Goal: Task Accomplishment & Management: Use online tool/utility

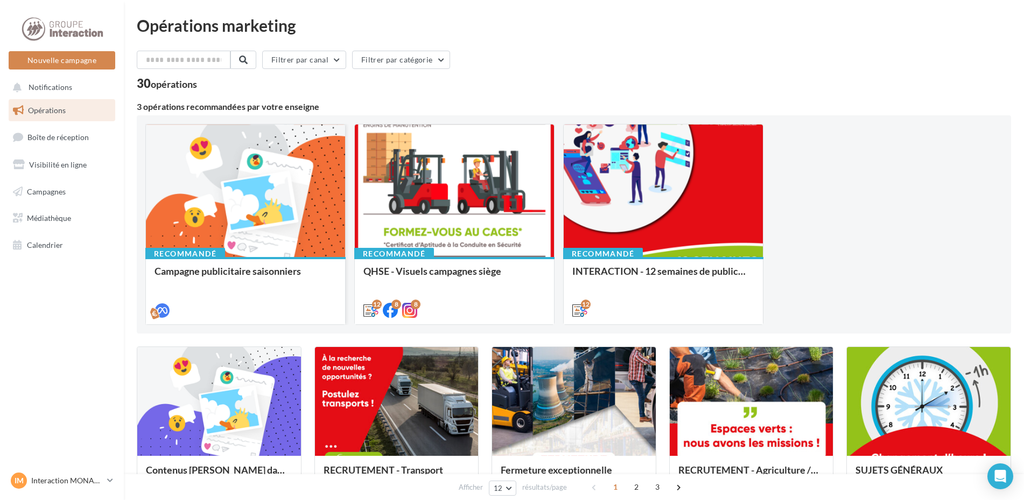
click at [279, 160] on div at bounding box center [245, 191] width 199 height 134
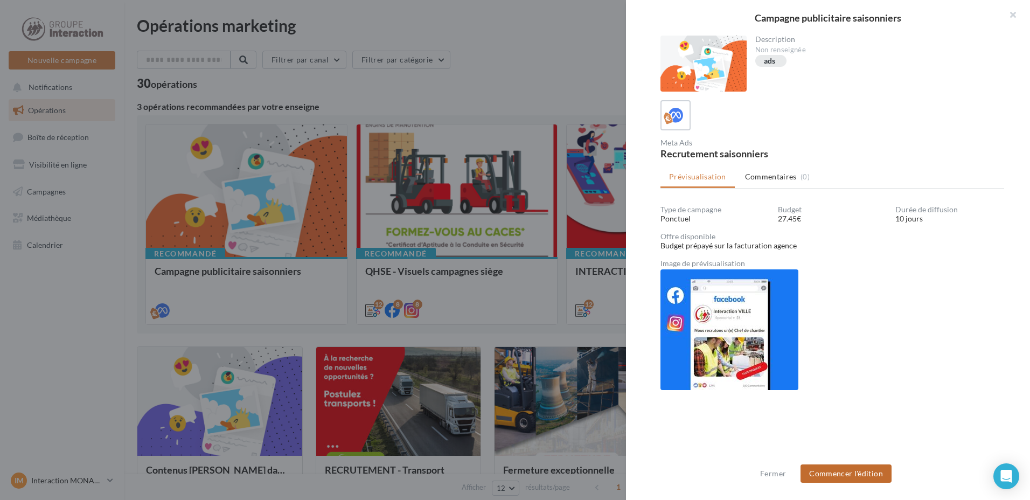
click at [873, 472] on button "Commencer l'édition" at bounding box center [845, 473] width 91 height 18
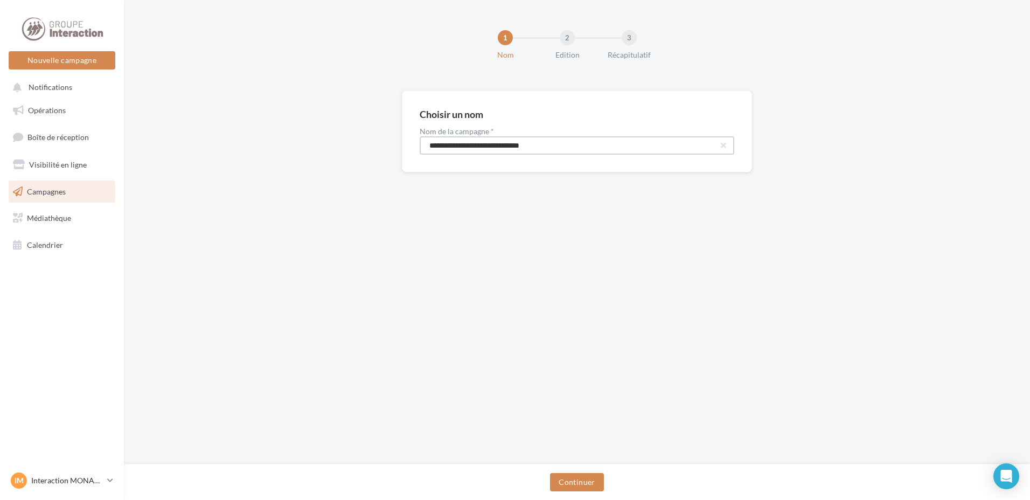
click at [542, 153] on input "**********" at bounding box center [577, 145] width 315 height 18
click at [577, 489] on button "Continuer" at bounding box center [576, 482] width 53 height 18
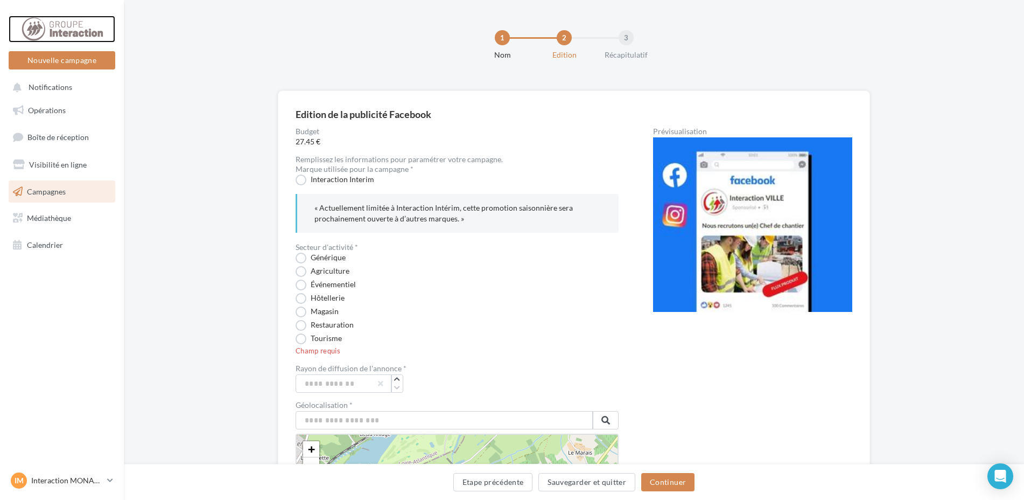
click at [74, 32] on div at bounding box center [62, 29] width 86 height 27
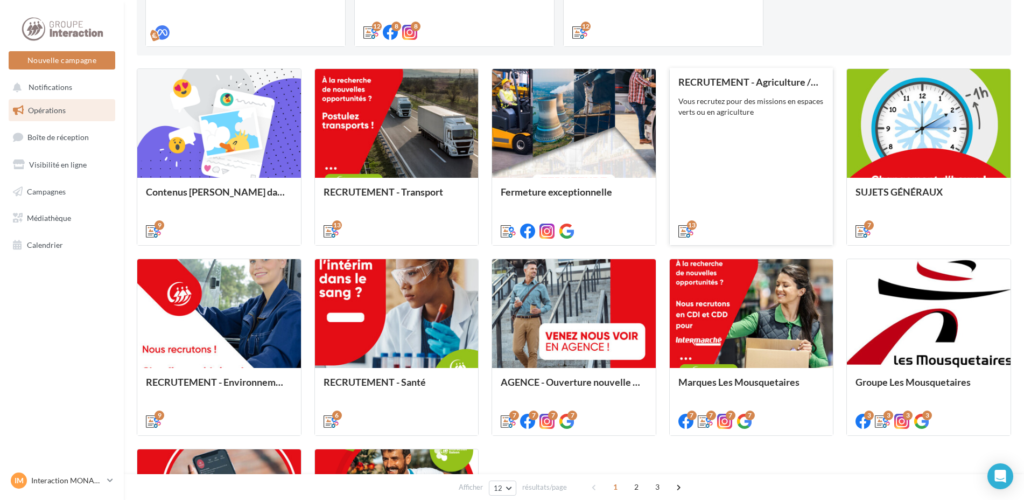
scroll to position [493, 0]
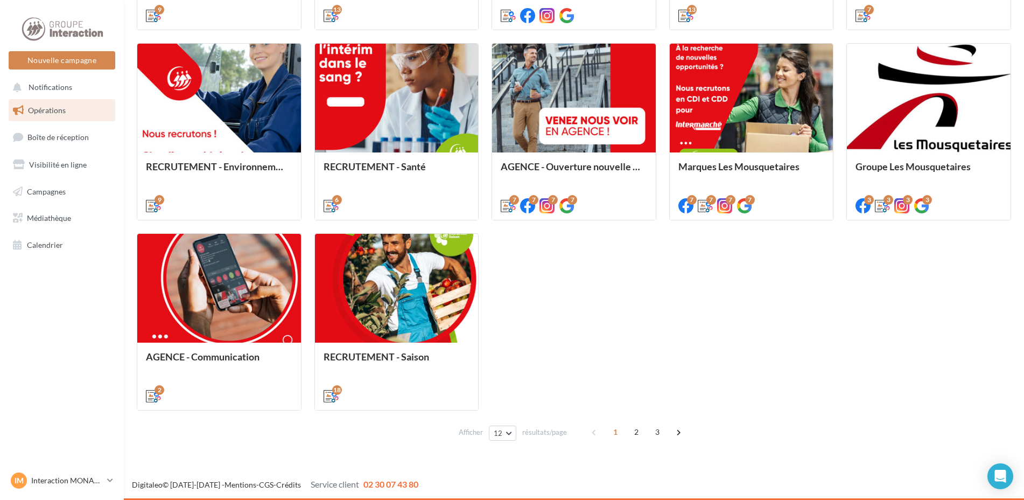
click at [636, 432] on span "2" at bounding box center [636, 431] width 17 height 17
